Goal: Check status

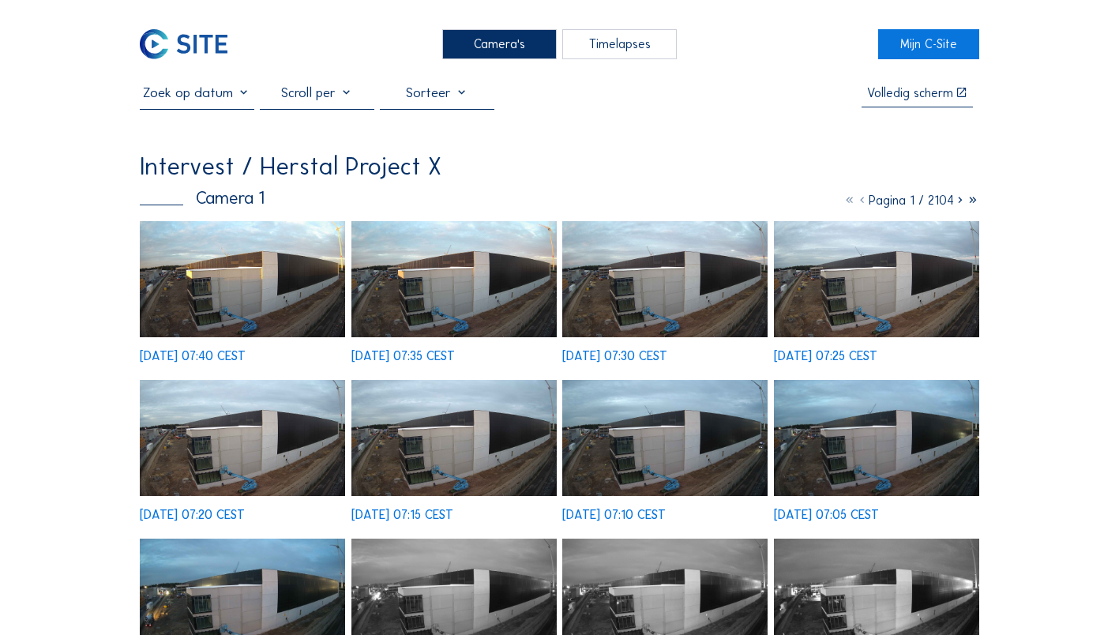
click at [249, 96] on input "text" at bounding box center [197, 93] width 115 height 17
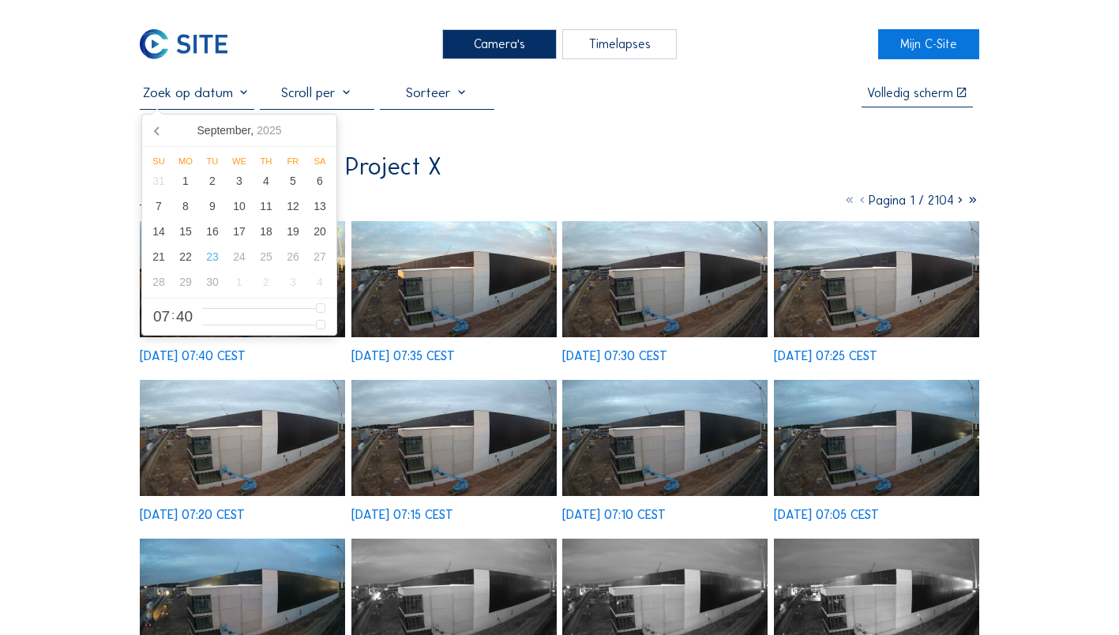
click at [242, 97] on input "text" at bounding box center [197, 93] width 115 height 17
click at [290, 234] on div "19" at bounding box center [293, 231] width 27 height 25
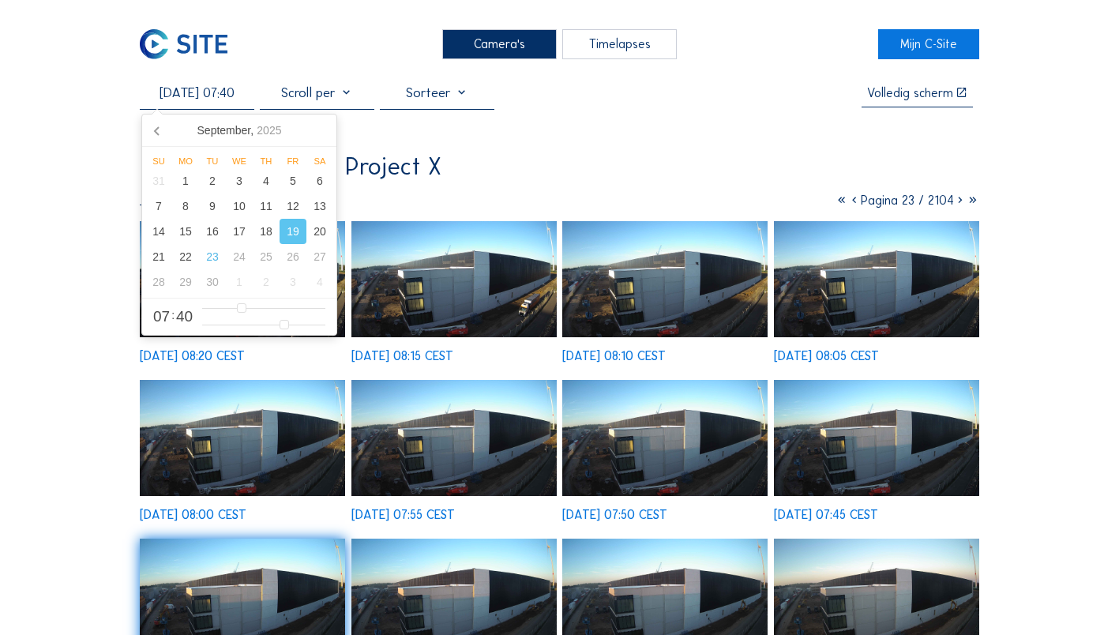
click at [208, 96] on input "[DATE] 07:40" at bounding box center [197, 93] width 115 height 17
click at [319, 239] on div "20" at bounding box center [319, 231] width 27 height 25
type input "[DATE] 07:40"
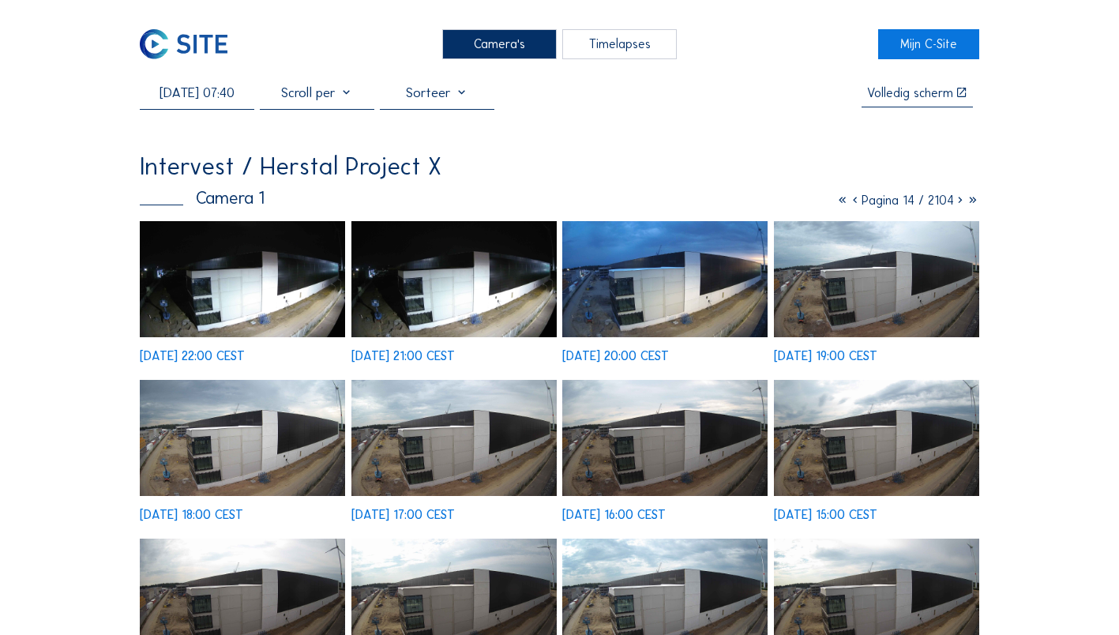
click at [227, 291] on img at bounding box center [242, 279] width 205 height 116
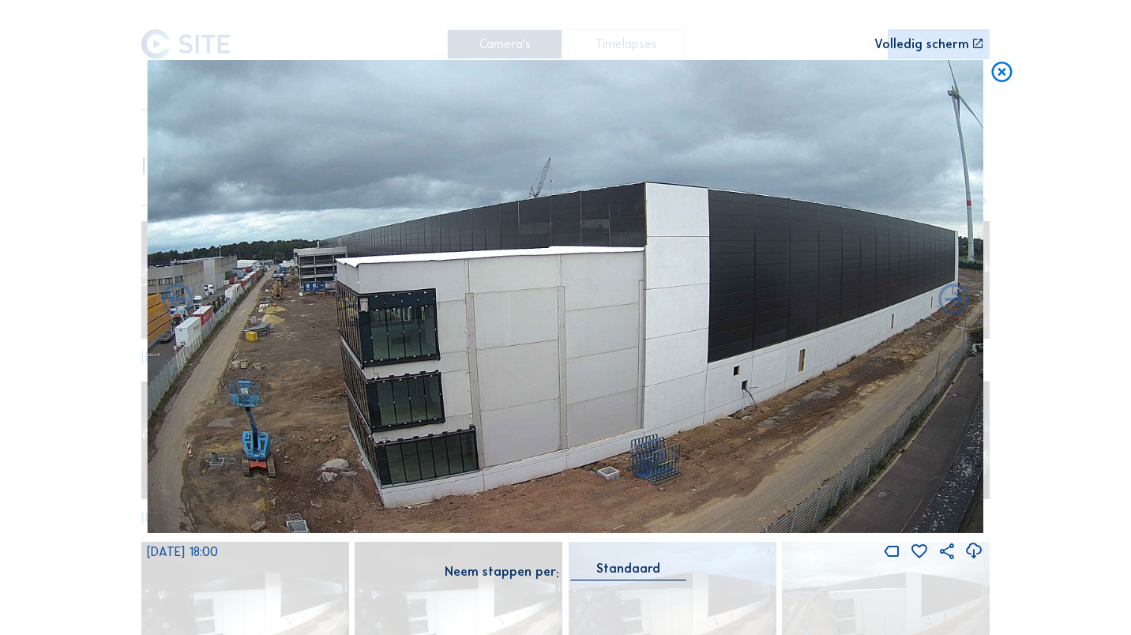
click at [1001, 74] on icon at bounding box center [1002, 72] width 24 height 25
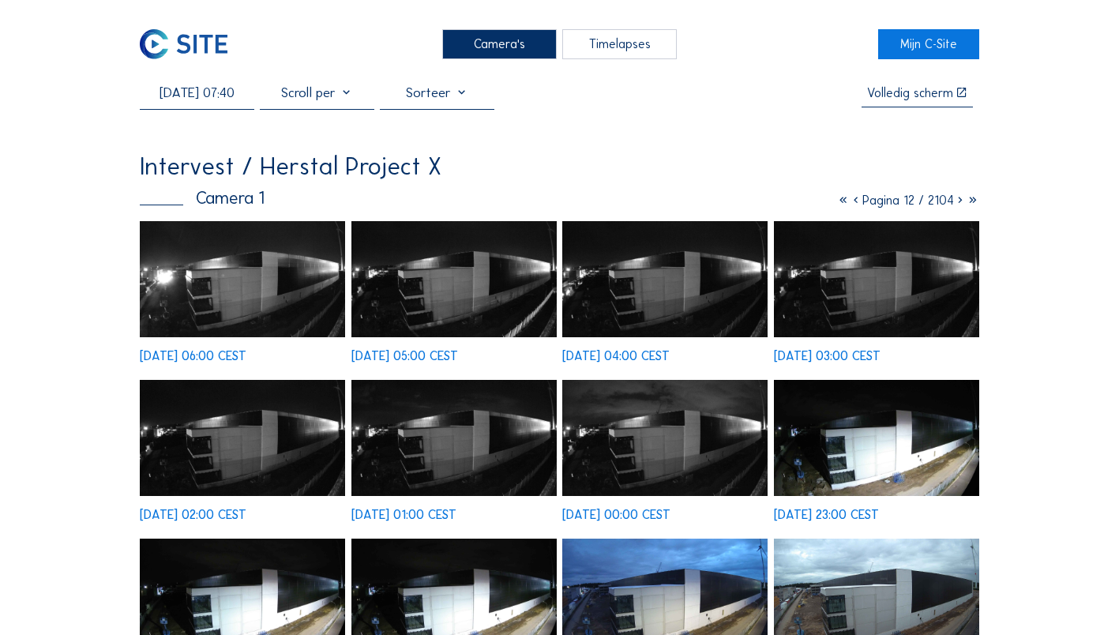
click at [482, 44] on div "Camera's" at bounding box center [499, 43] width 115 height 29
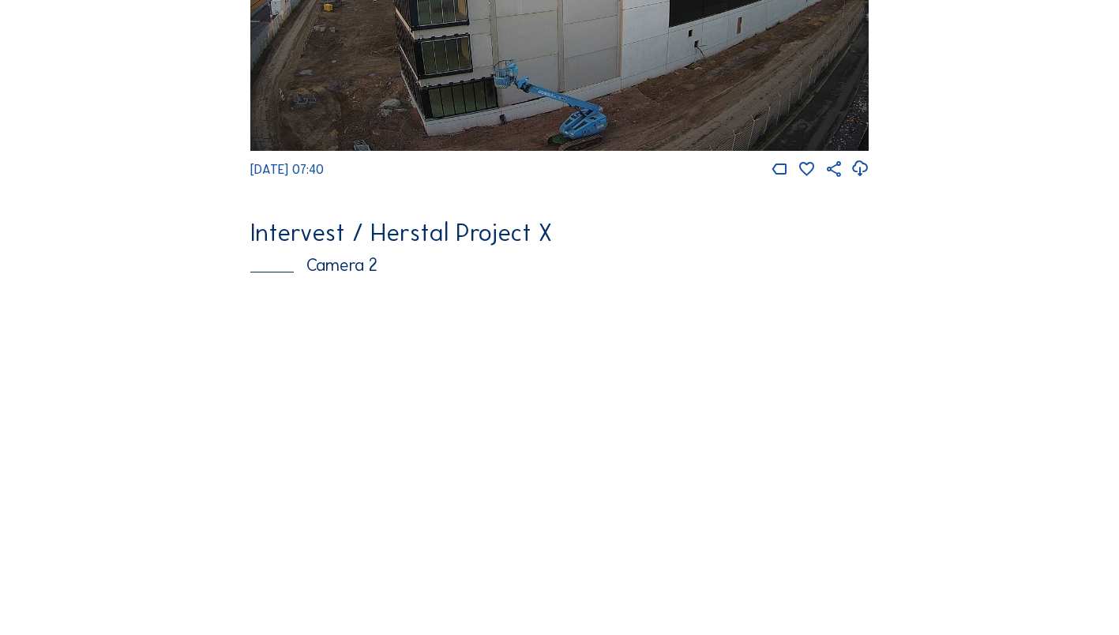
scroll to position [553, 0]
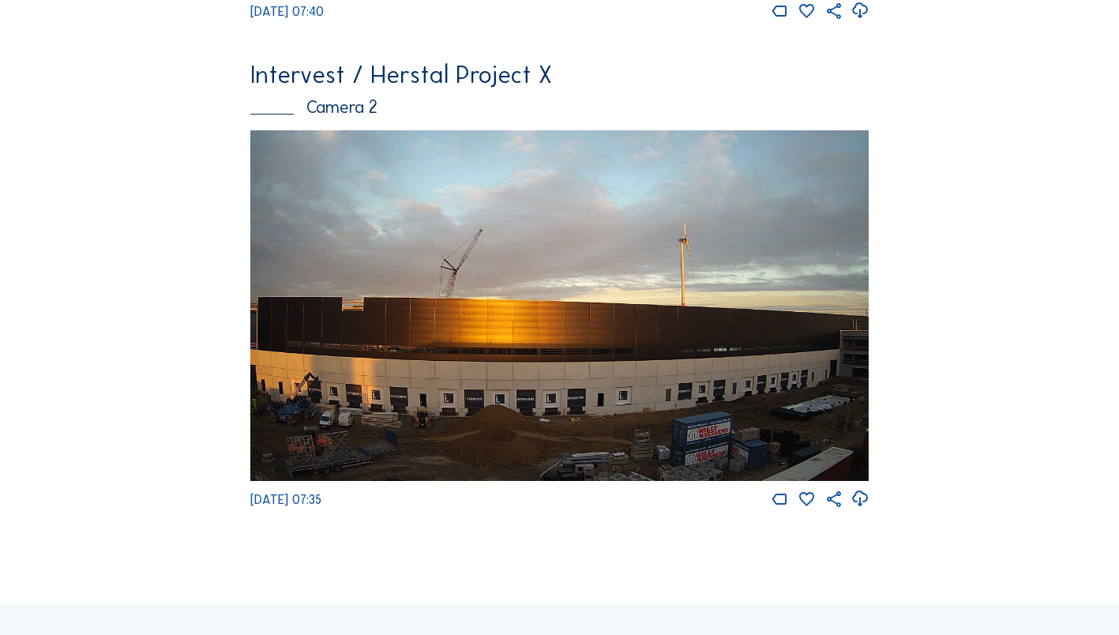
click at [622, 359] on img at bounding box center [559, 305] width 619 height 350
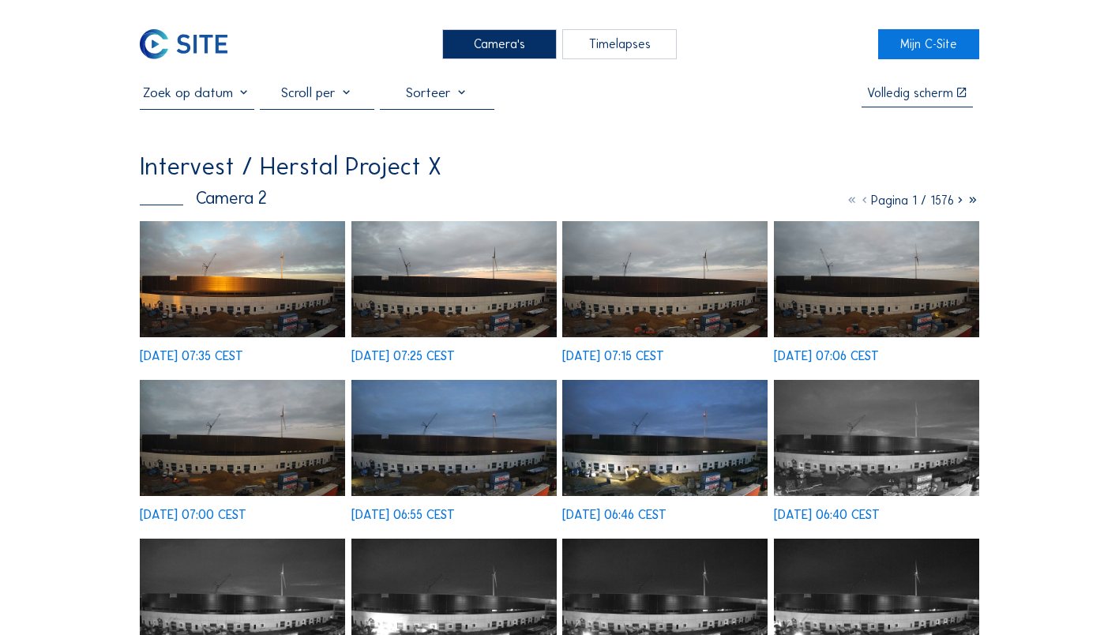
click at [436, 286] on img at bounding box center [453, 279] width 205 height 116
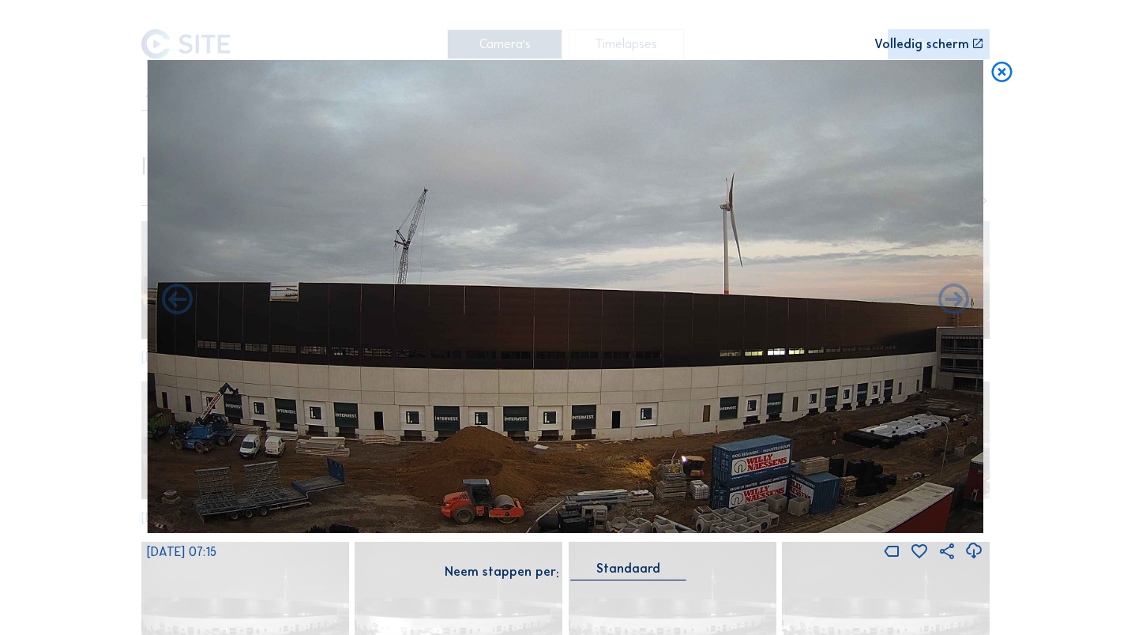
click at [578, 385] on img at bounding box center [565, 296] width 836 height 473
